Goal: Book appointment/travel/reservation

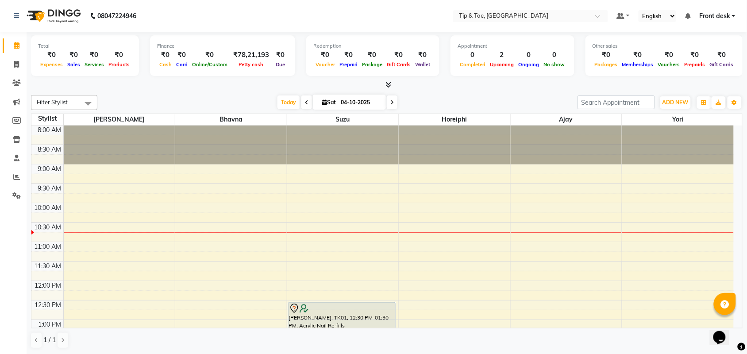
scroll to position [82, 0]
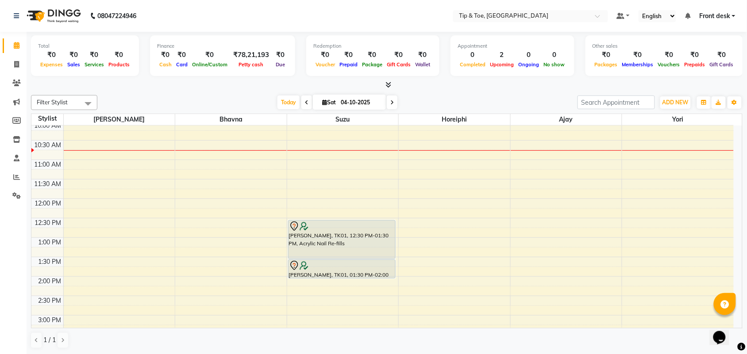
click at [390, 102] on icon at bounding box center [392, 102] width 4 height 5
type input "05-10-2025"
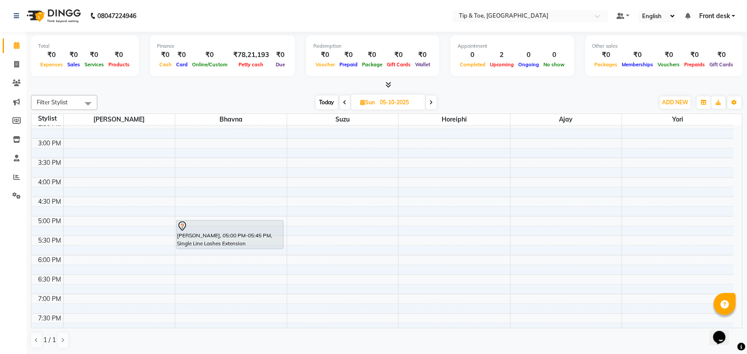
scroll to position [261, 0]
click at [193, 259] on div "8:00 AM 8:30 AM 9:00 AM 9:30 AM 10:00 AM 10:30 AM 11:00 AM 11:30 AM 12:00 PM 12…" at bounding box center [382, 118] width 702 height 506
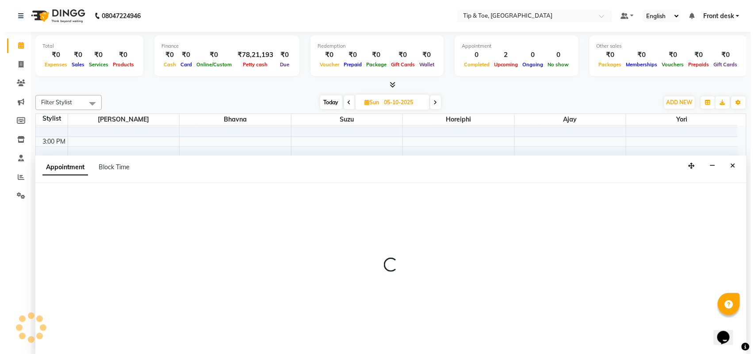
scroll to position [0, 0]
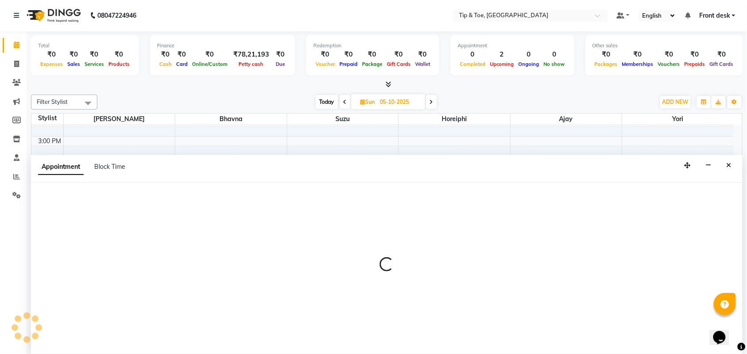
select select "38741"
select select "1080"
select select "tentative"
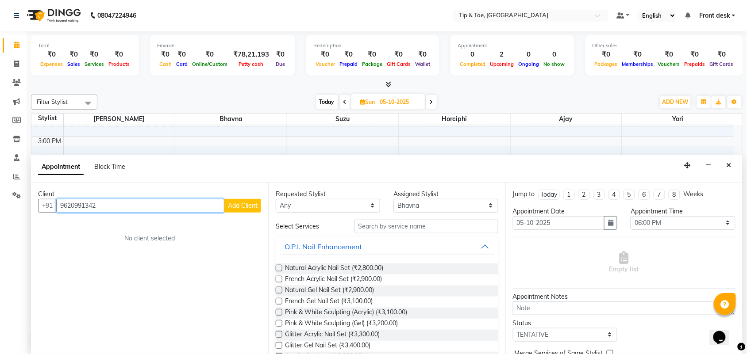
type input "9620991342"
click at [247, 207] on span "Add Client" at bounding box center [243, 206] width 30 height 8
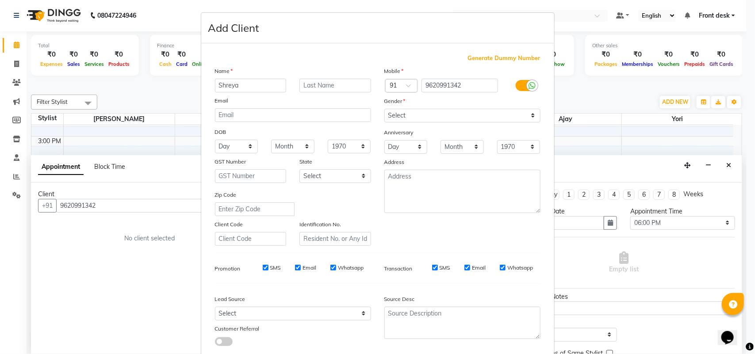
type input "Shreya"
click at [318, 83] on input "text" at bounding box center [335, 86] width 72 height 14
type input "Mohan"
click at [436, 119] on select "Select Male Female Other Prefer Not To Say" at bounding box center [462, 116] width 156 height 14
select select "female"
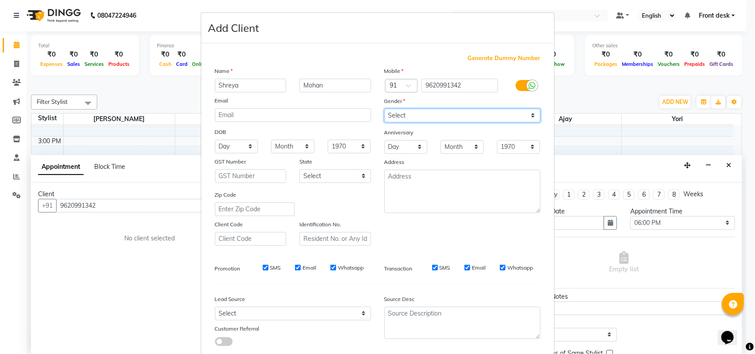
click at [384, 109] on select "Select Male Female Other Prefer Not To Say" at bounding box center [462, 116] width 156 height 14
click at [456, 286] on div "Generate Dummy Number Name Shreya Mohan Email DOB Day 01 02 03 04 05 06 07 08 0…" at bounding box center [377, 203] width 339 height 299
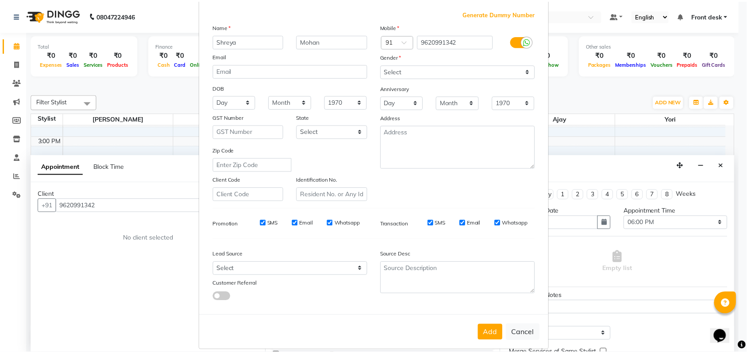
scroll to position [51, 0]
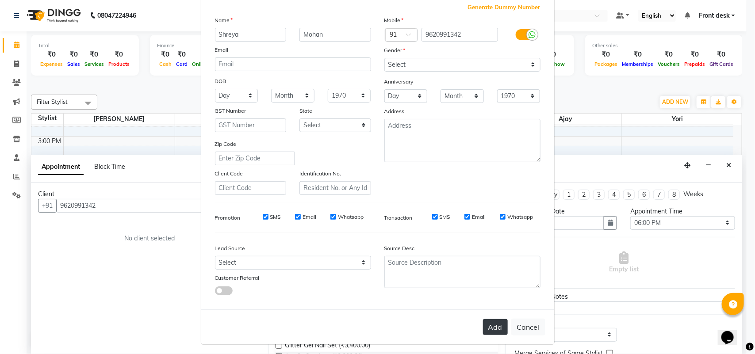
click at [500, 326] on button "Add" at bounding box center [495, 327] width 25 height 16
select select
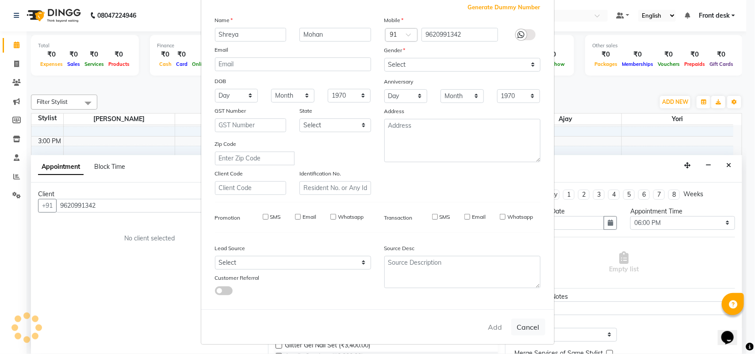
select select
checkbox input "false"
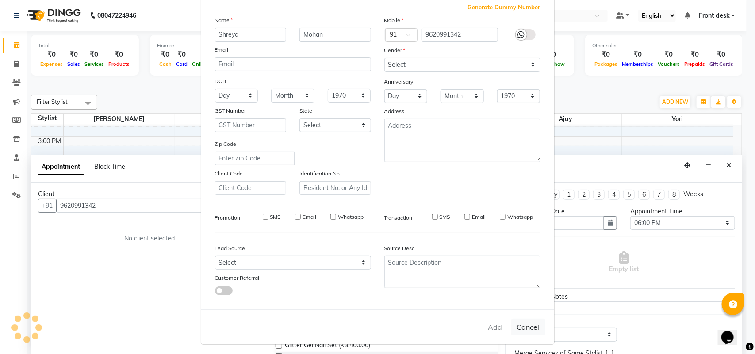
checkbox input "false"
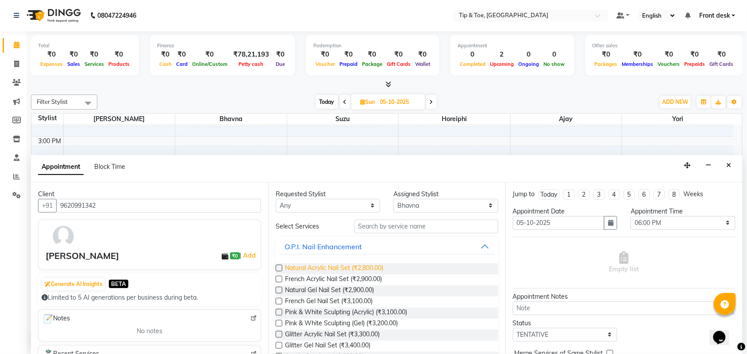
click at [351, 267] on span "Natural Acrylic Nail Set (₹2,800.00)" at bounding box center [334, 269] width 98 height 11
checkbox input "false"
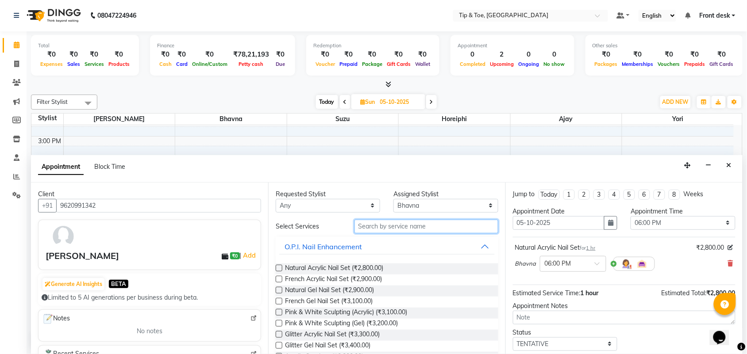
click at [389, 226] on input "text" at bounding box center [426, 227] width 144 height 14
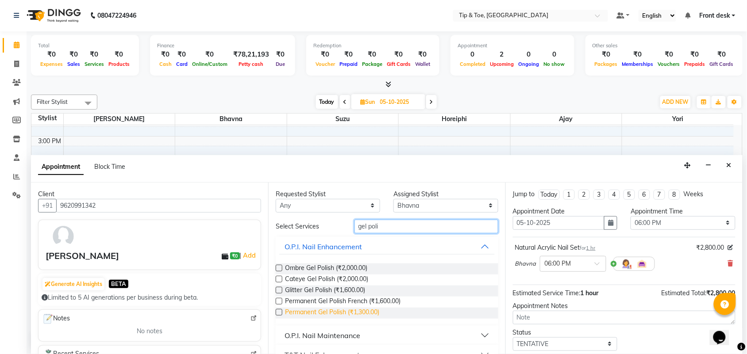
type input "gel poli"
click at [345, 310] on span "Permanent Gel Polish (₹1,300.00)" at bounding box center [332, 313] width 94 height 11
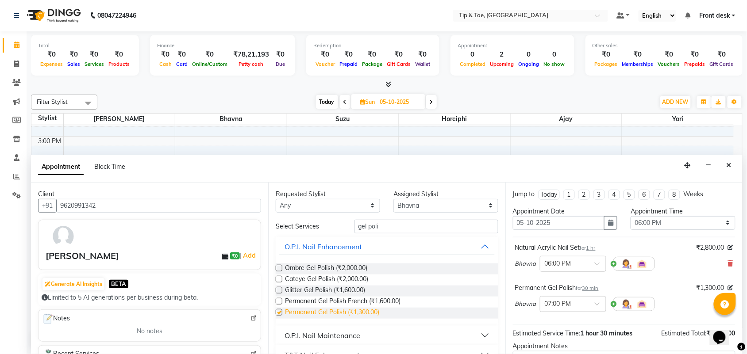
checkbox input "false"
click at [676, 305] on div "Bhavna × 07:00 PM" at bounding box center [624, 304] width 218 height 23
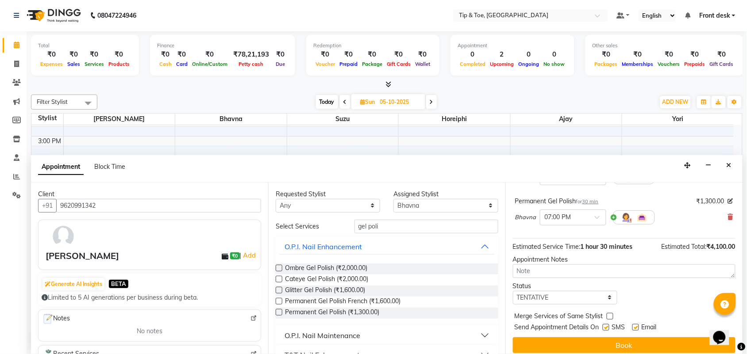
scroll to position [94, 0]
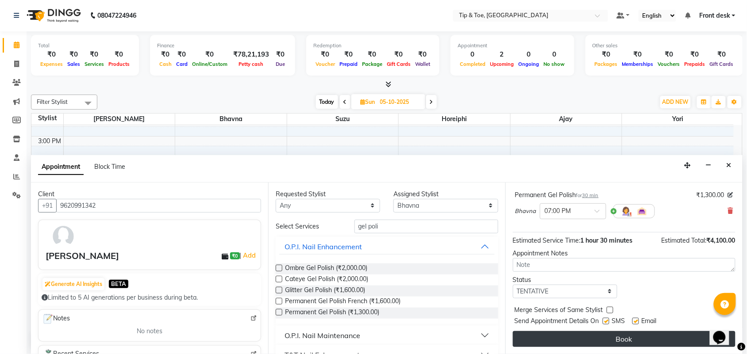
click at [657, 333] on button "Book" at bounding box center [624, 339] width 222 height 16
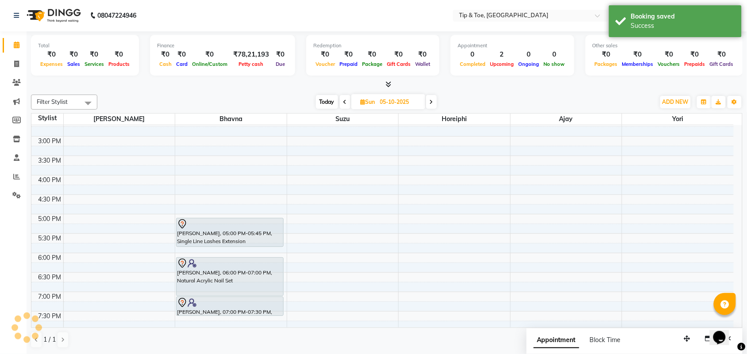
scroll to position [0, 0]
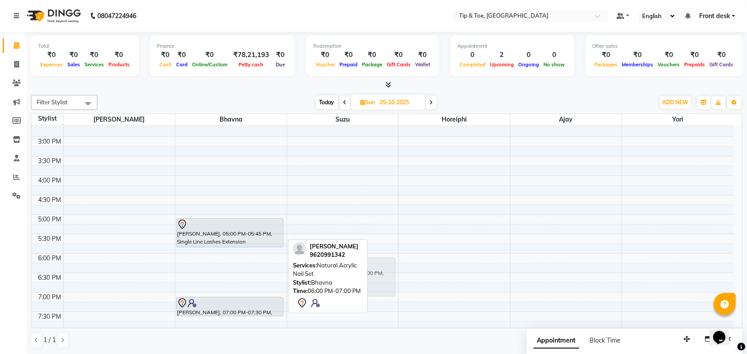
drag, startPoint x: 253, startPoint y: 280, endPoint x: 322, endPoint y: 279, distance: 68.1
click at [322, 279] on div "Filter Stylist Select All Ajay Bhavna Horeiphi Jiten Suzu Yori Today Sun 05-10-…" at bounding box center [386, 222] width 711 height 261
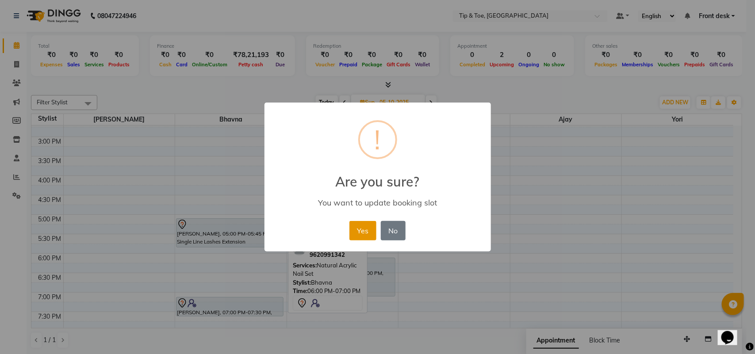
click at [362, 238] on button "Yes" at bounding box center [362, 230] width 27 height 19
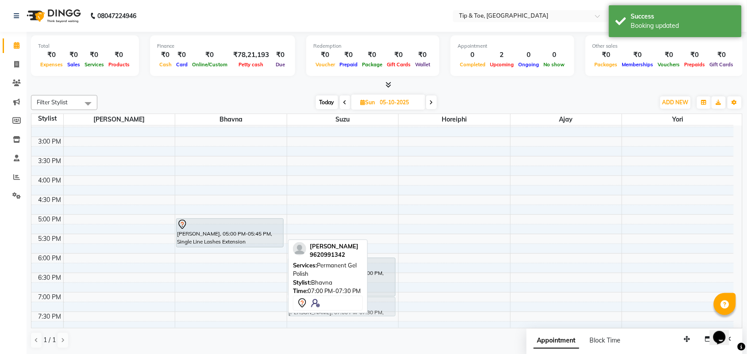
drag, startPoint x: 256, startPoint y: 303, endPoint x: 335, endPoint y: 302, distance: 79.2
click at [335, 302] on div "Filter Stylist Select All Ajay Bhavna Horeiphi Jiten Suzu Yori Today Sun 05-10-…" at bounding box center [386, 222] width 711 height 261
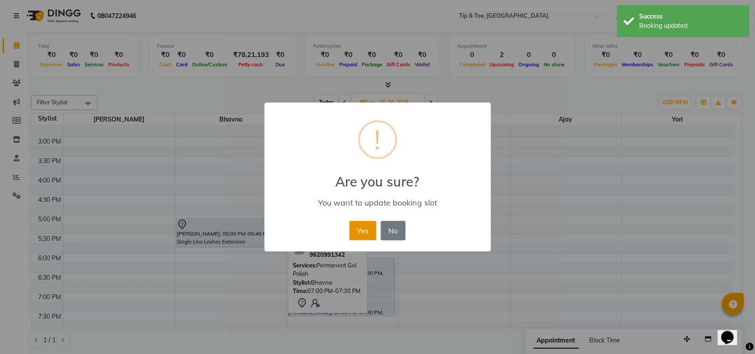
click at [364, 235] on button "Yes" at bounding box center [362, 230] width 27 height 19
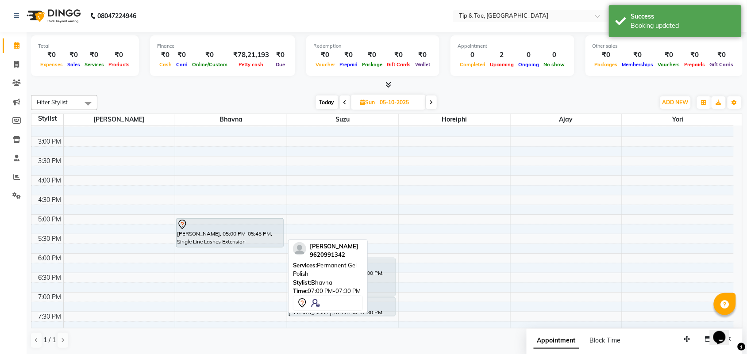
click at [325, 102] on span "Today" at bounding box center [327, 103] width 22 height 14
type input "04-10-2025"
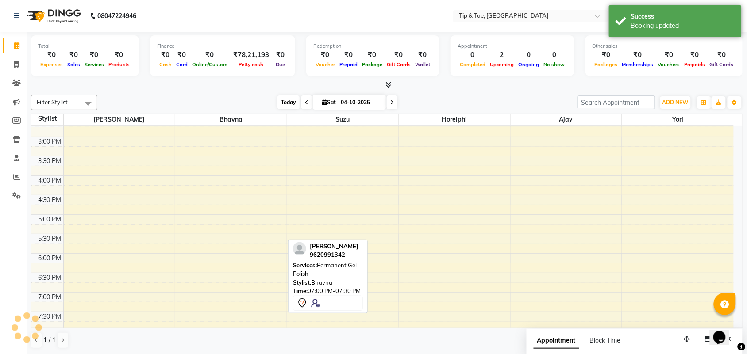
scroll to position [79, 0]
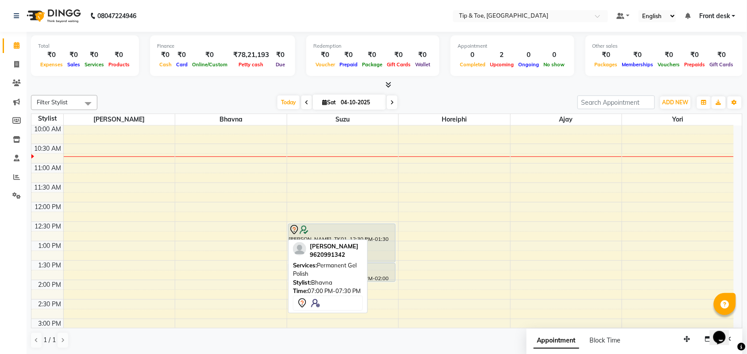
click at [320, 11] on nav "08047224946 Select Location × Tip & Toe, Peddar Road Default Panel My Panel Eng…" at bounding box center [373, 16] width 747 height 32
